Goal: Task Accomplishment & Management: Complete application form

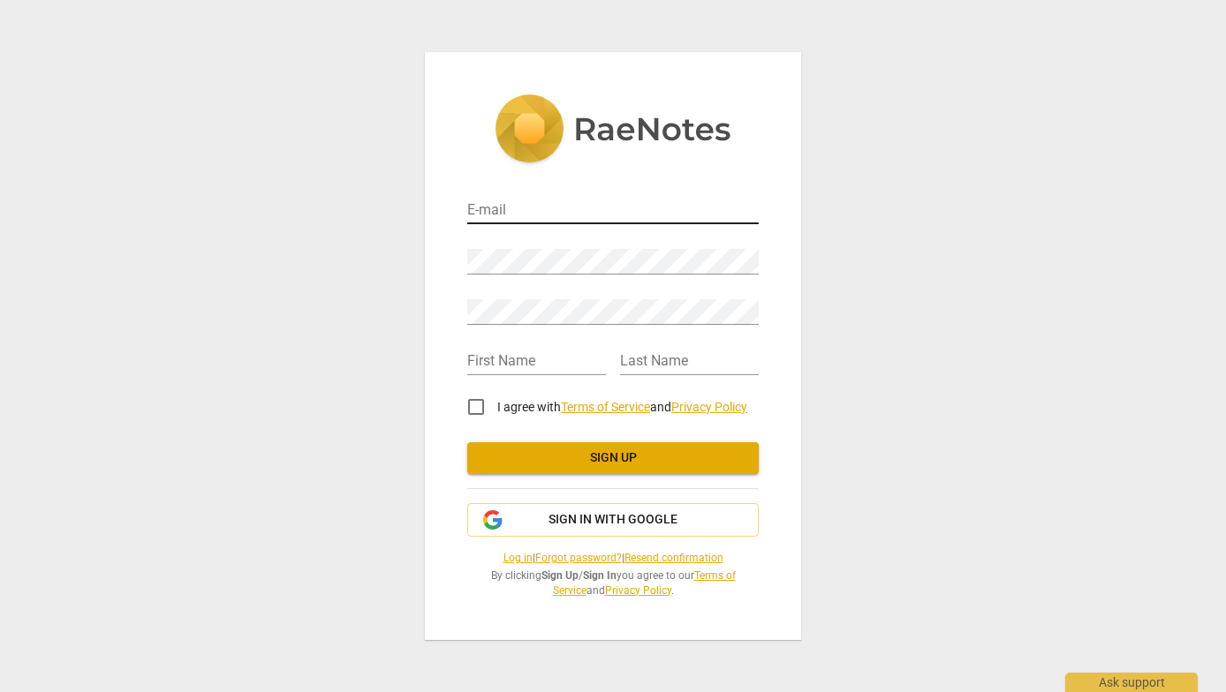
click at [520, 210] on input "email" at bounding box center [612, 212] width 291 height 26
type input "nadia@brighamconsulting.com"
type input "Nadia"
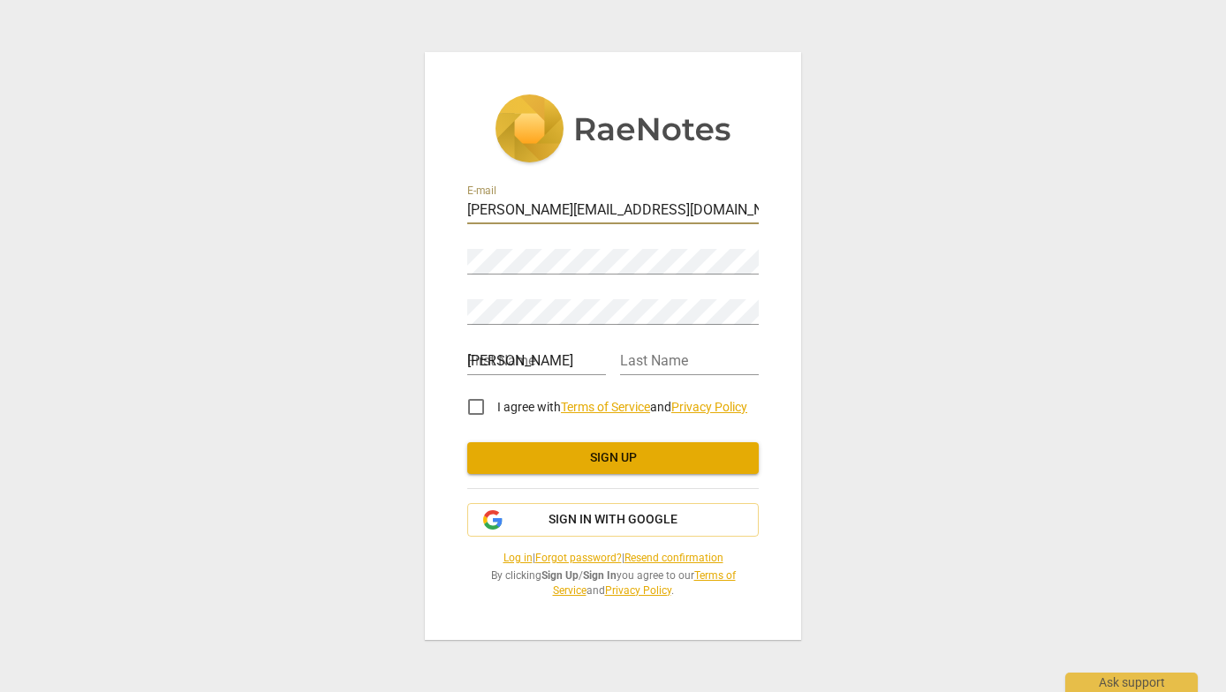
type input "Brigham"
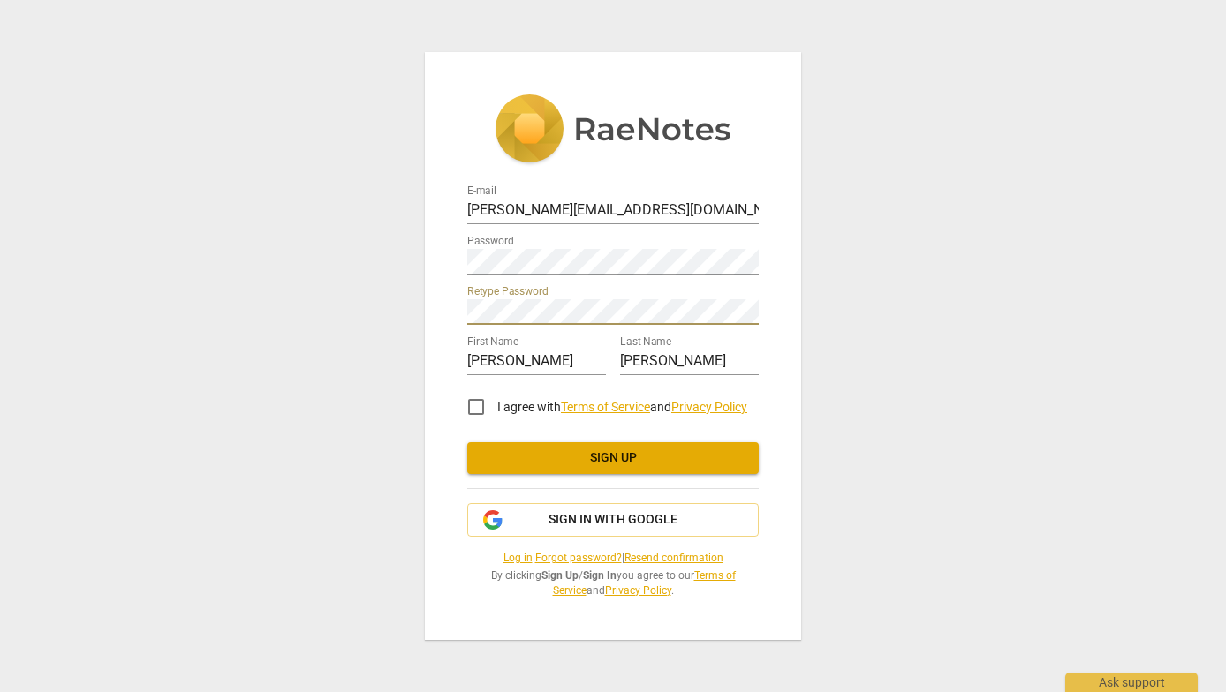
click at [473, 405] on input "I agree with Terms of Service and Privacy Policy" at bounding box center [476, 407] width 42 height 42
checkbox input "true"
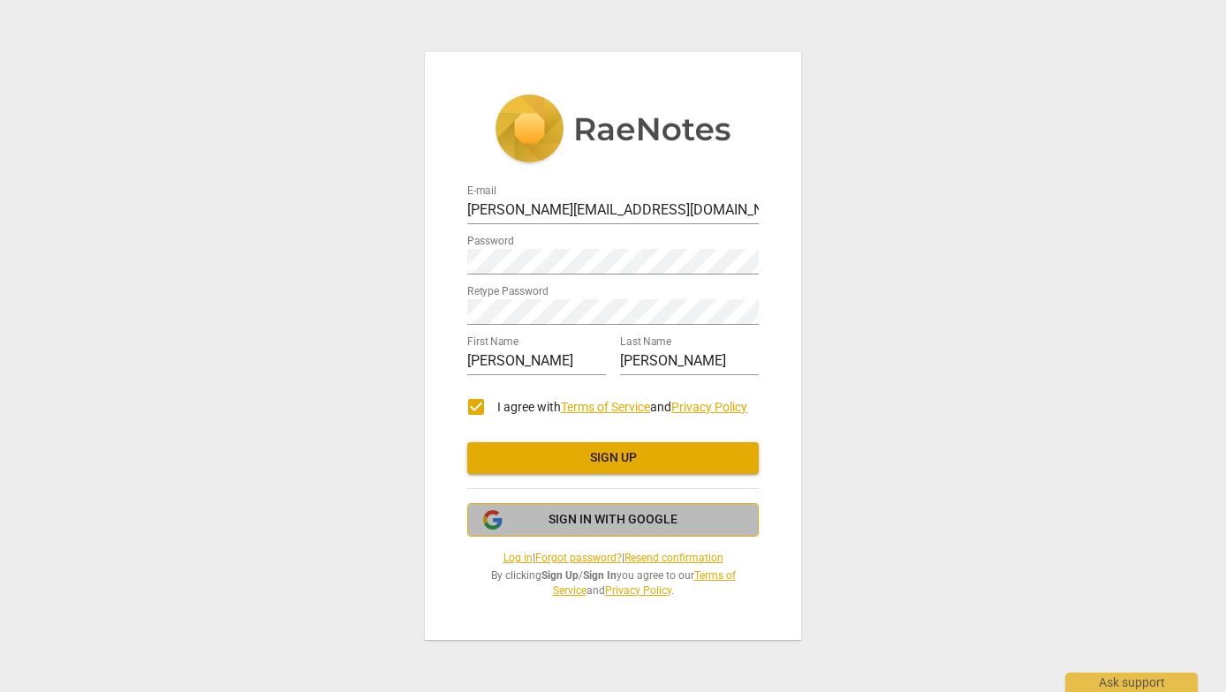
click at [523, 503] on button "Sign in with Google" at bounding box center [612, 520] width 291 height 34
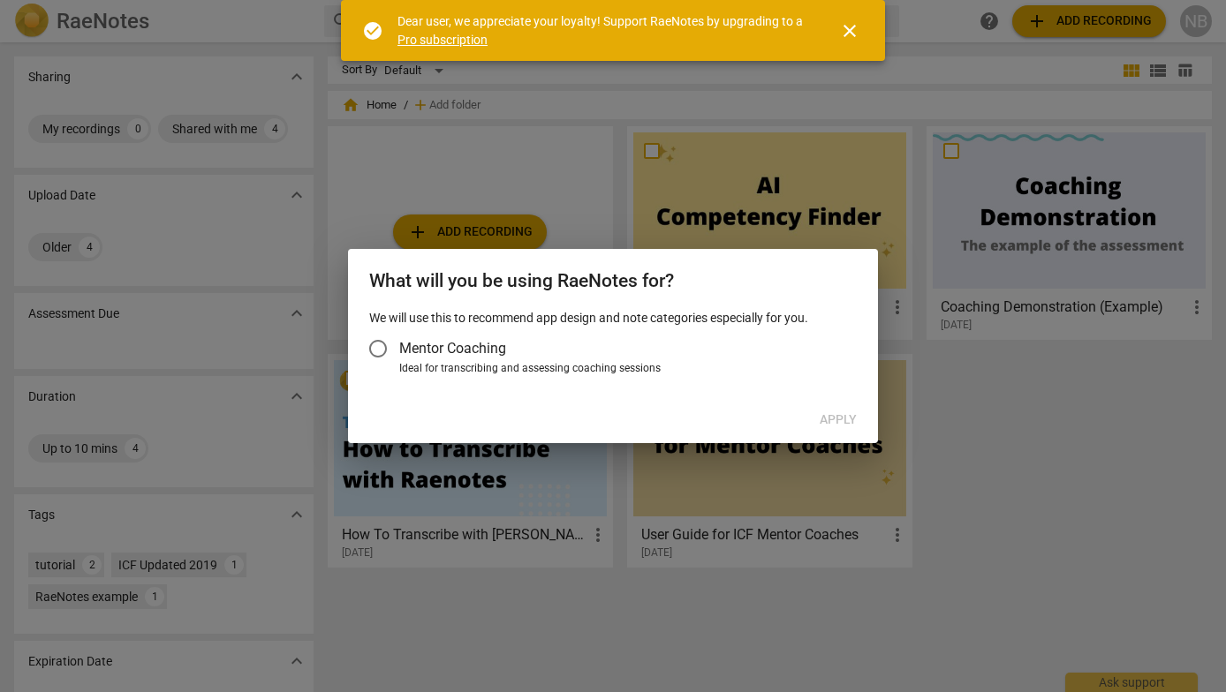
click at [374, 348] on input "Mentor Coaching" at bounding box center [378, 349] width 42 height 42
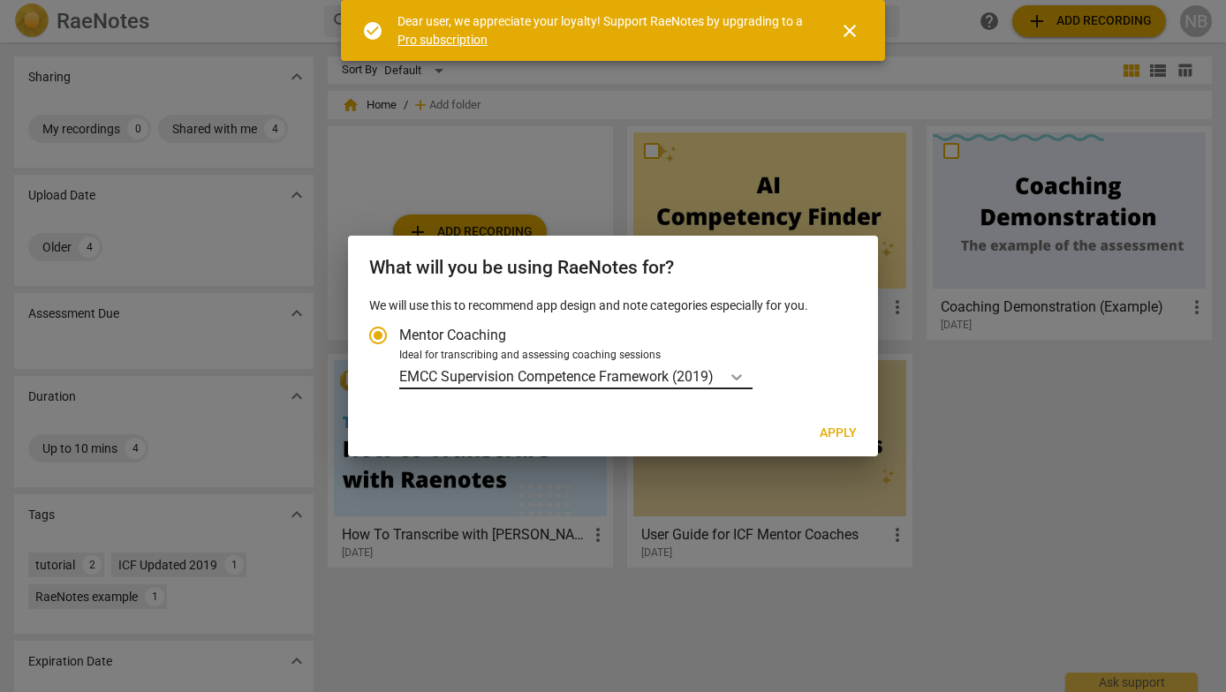
click at [742, 375] on icon "Account type" at bounding box center [736, 377] width 11 height 6
click at [0, 0] on input "Ideal for transcribing and assessing coaching sessions EMCC Supervision Compete…" at bounding box center [0, 0] width 0 height 0
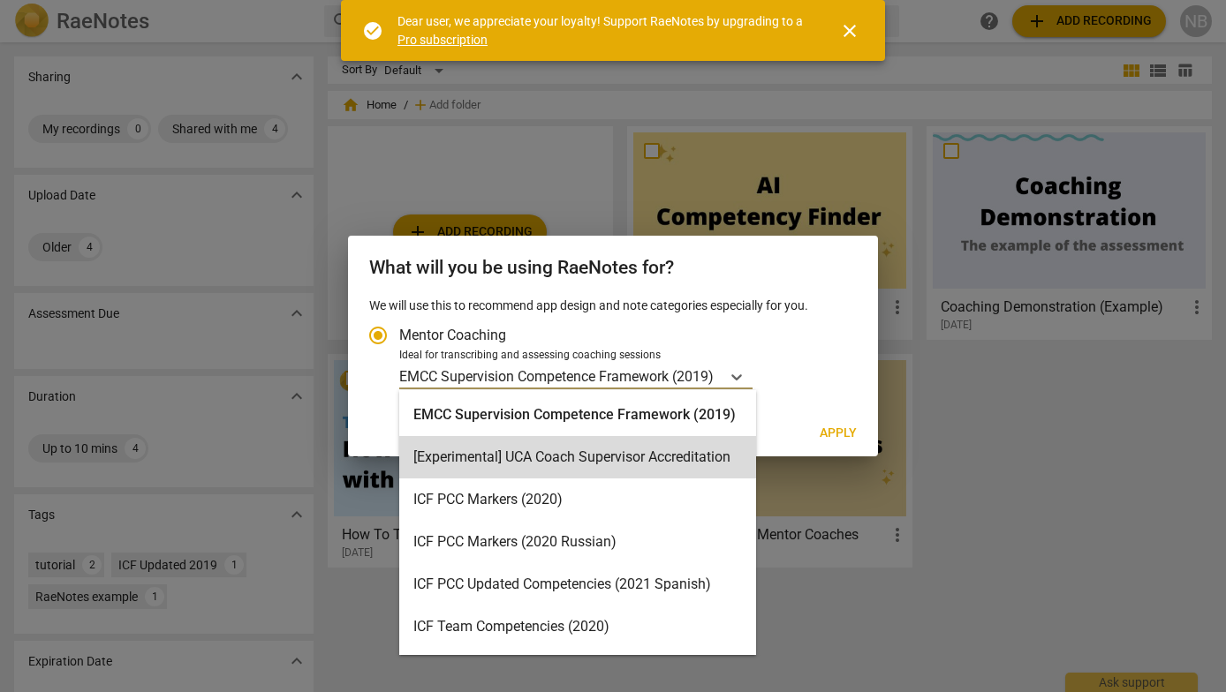
click at [845, 442] on button "Apply" at bounding box center [837, 434] width 65 height 32
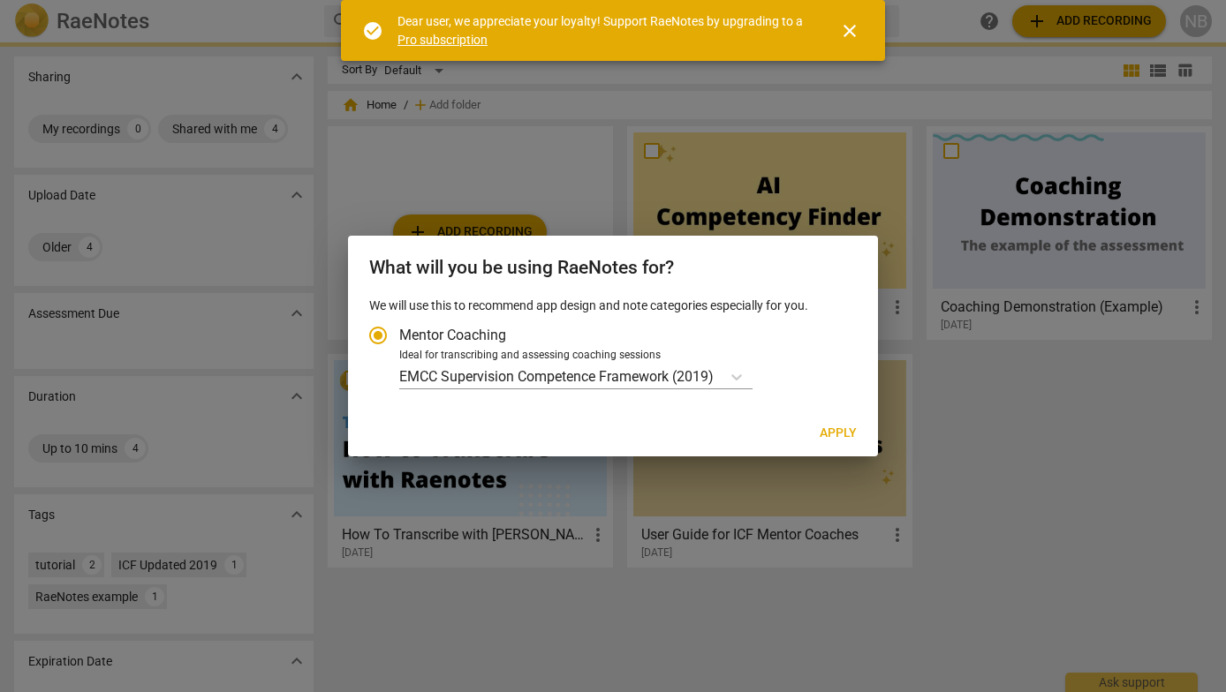
radio input "false"
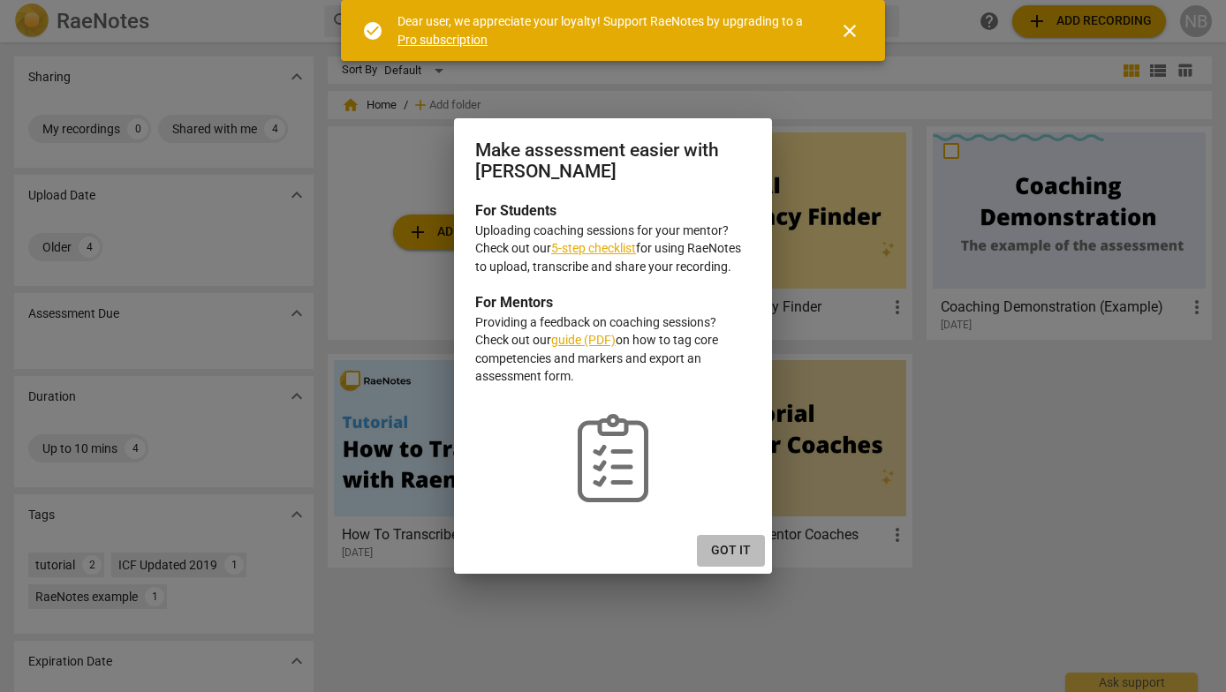
click at [731, 540] on button "Got it" at bounding box center [731, 551] width 68 height 32
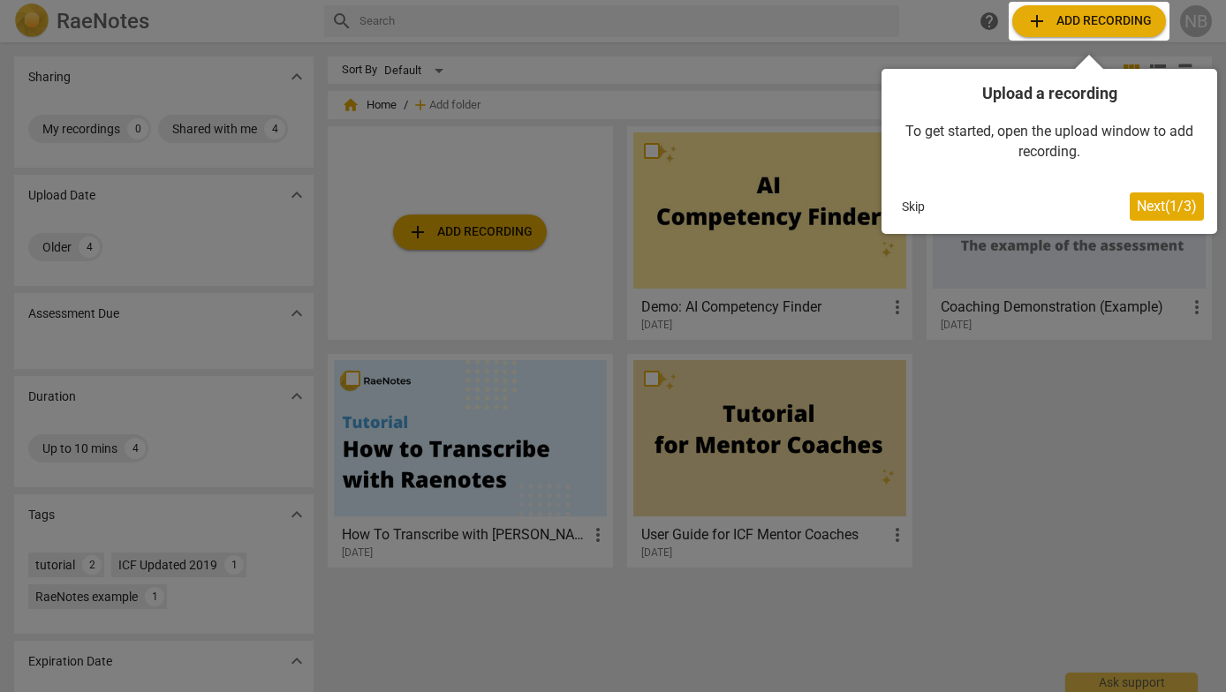
click at [1146, 206] on span "Next ( 1 / 3 )" at bounding box center [1166, 206] width 60 height 17
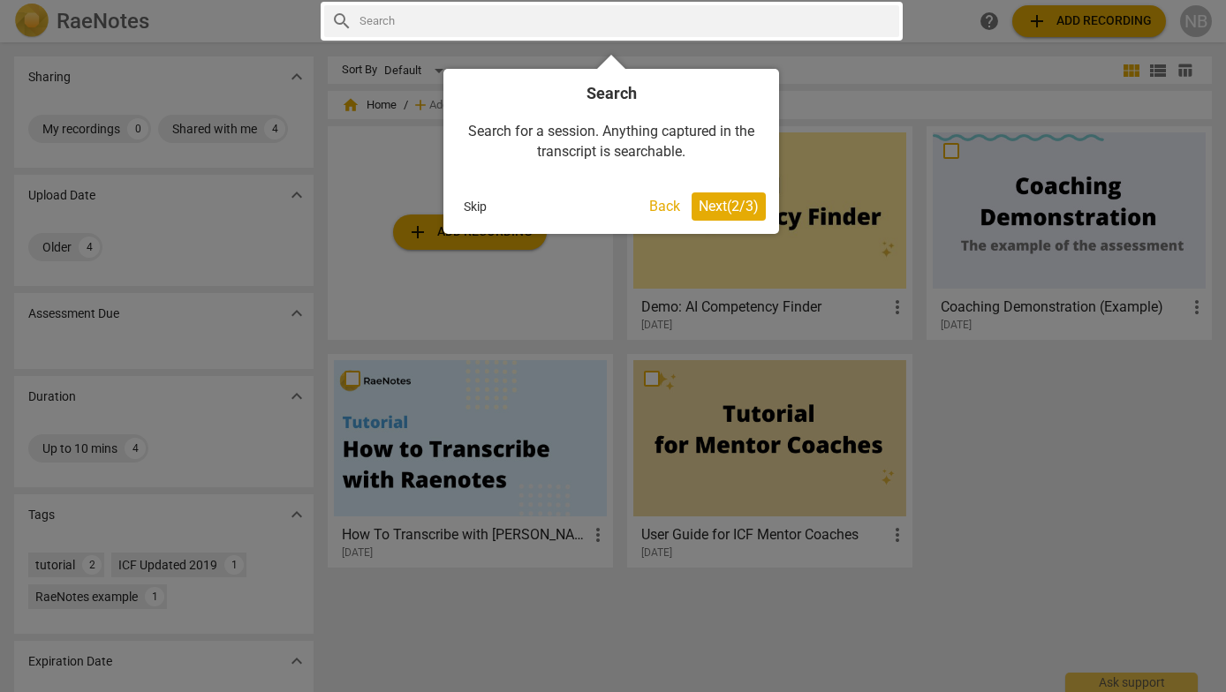
click at [734, 205] on span "Next ( 2 / 3 )" at bounding box center [728, 206] width 60 height 17
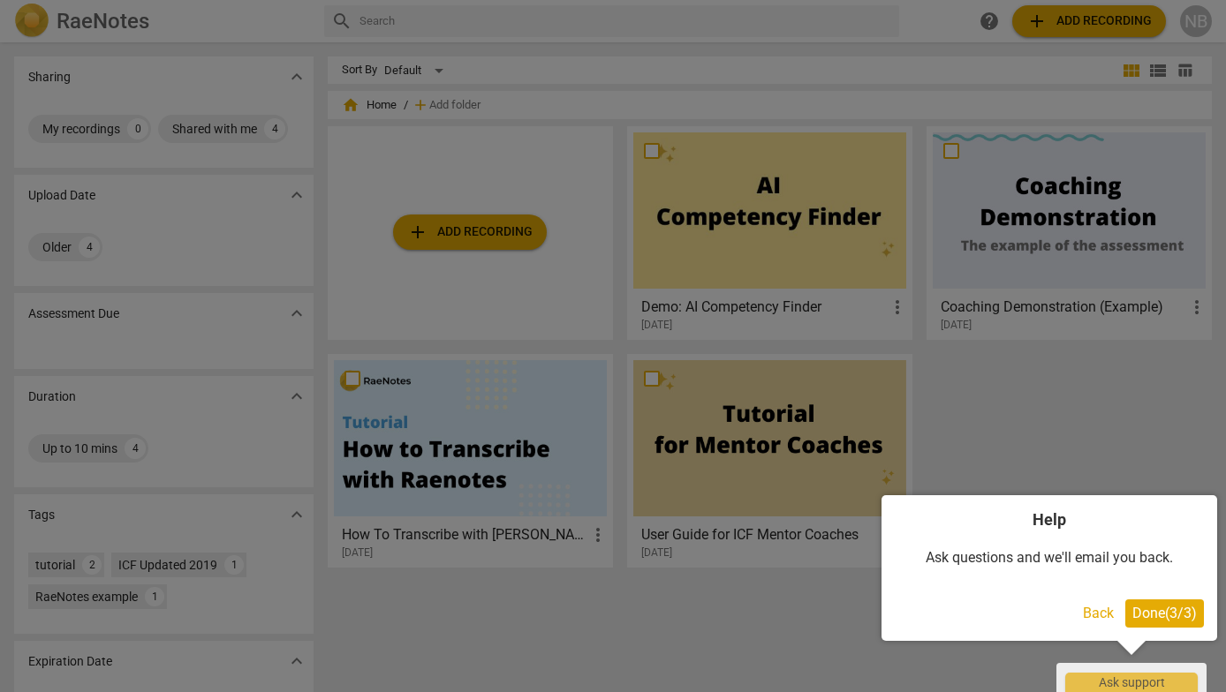
click at [1154, 608] on span "Done ( 3 / 3 )" at bounding box center [1164, 613] width 64 height 17
